Goal: Transaction & Acquisition: Purchase product/service

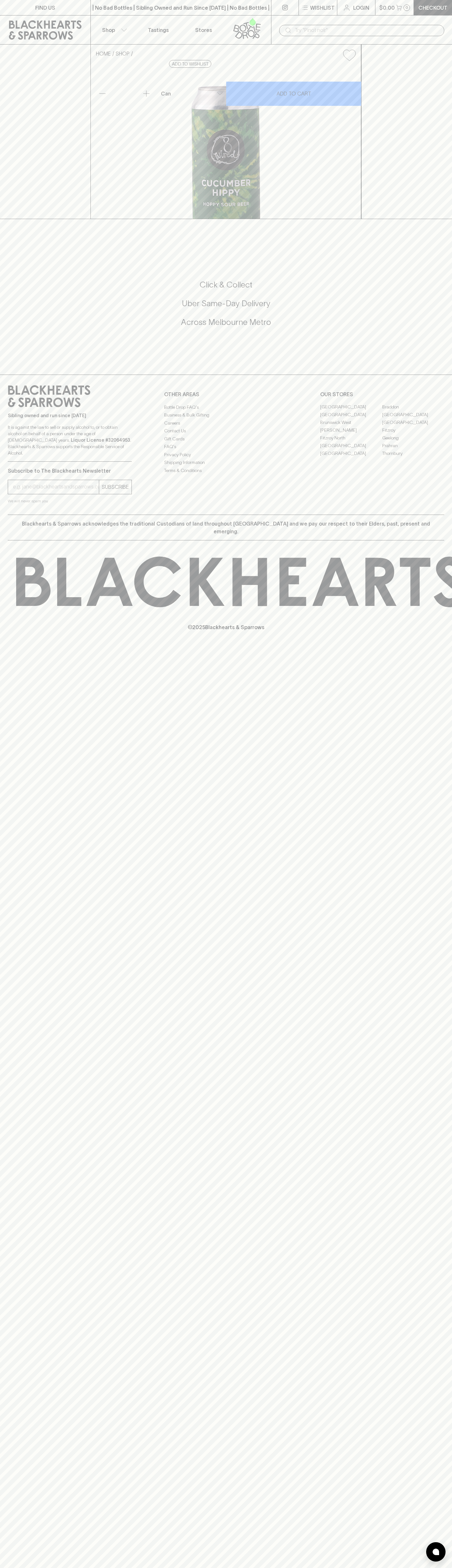
click at [116, 23] on button "Shop" at bounding box center [113, 29] width 45 height 29
click at [442, 562] on div at bounding box center [226, 784] width 452 height 1568
click at [348, 1567] on html "FIND US | No Bad Bottles | Sibling Owned and Run Since [DATE] | No Bad Bottles …" at bounding box center [226, 784] width 452 height 1568
click at [2, 435] on div at bounding box center [226, 784] width 452 height 1568
